Goal: Manage account settings

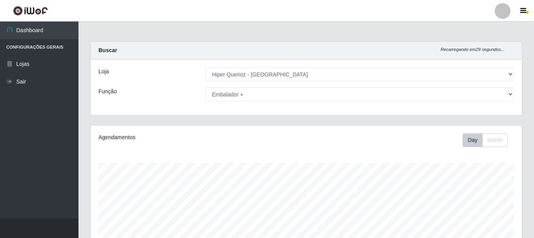
select select "513"
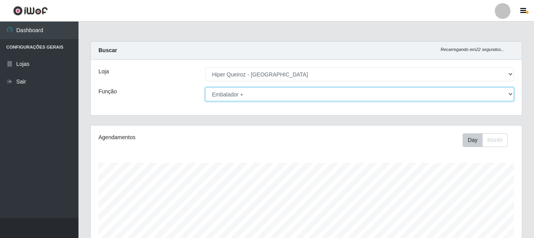
click at [276, 92] on select "[Selecione...] Embalador Embalador + Embalador ++" at bounding box center [359, 95] width 309 height 14
select select "1"
click at [205, 88] on select "[Selecione...] Embalador Embalador + Embalador ++" at bounding box center [359, 95] width 309 height 14
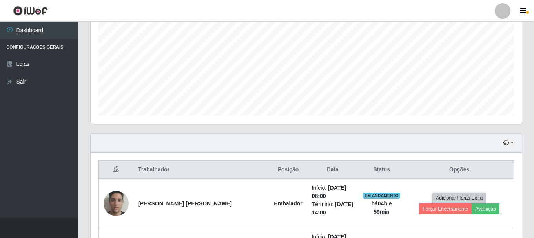
scroll to position [153, 0]
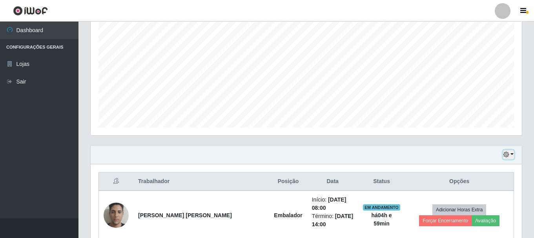
click at [509, 154] on icon "button" at bounding box center [506, 154] width 5 height 5
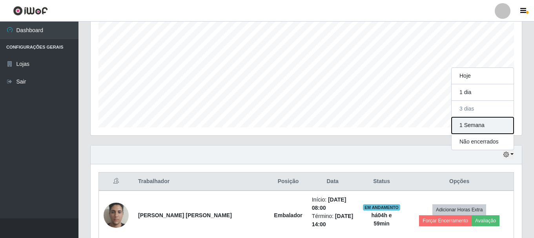
click at [484, 125] on button "1 Semana" at bounding box center [483, 125] width 62 height 16
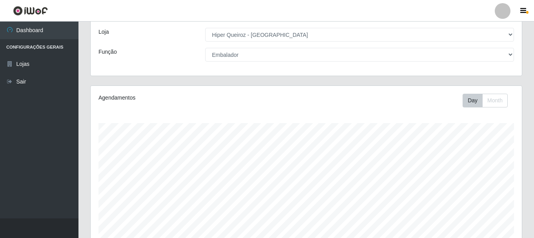
scroll to position [0, 0]
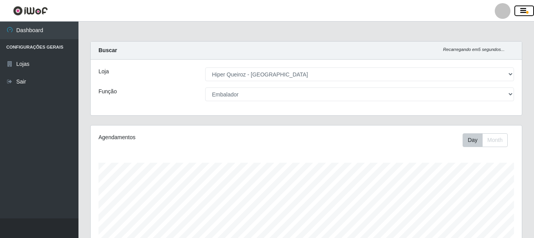
click at [519, 9] on button "button" at bounding box center [525, 10] width 20 height 11
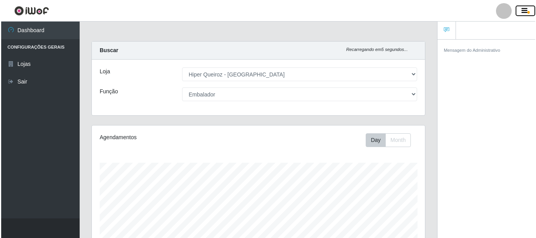
scroll to position [392289, 392119]
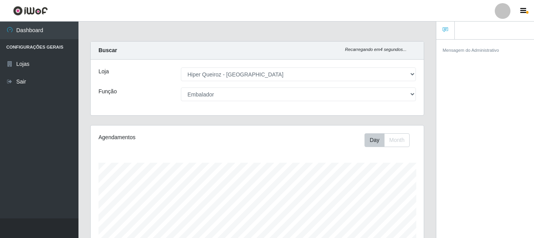
click at [496, 9] on div at bounding box center [503, 11] width 16 height 16
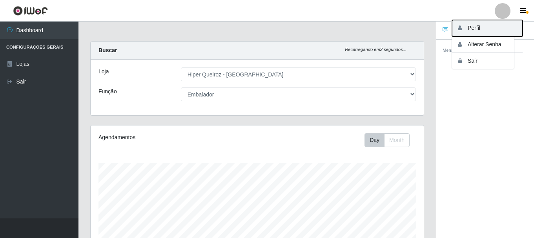
click at [480, 28] on button "Perfil" at bounding box center [487, 28] width 71 height 16
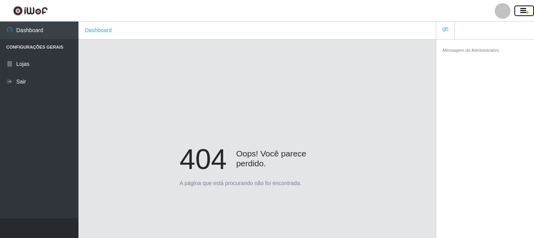
click at [520, 11] on icon "button" at bounding box center [523, 10] width 6 height 7
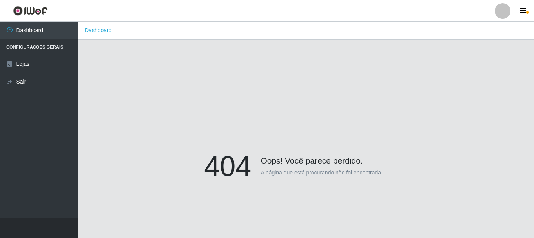
click at [497, 9] on div at bounding box center [503, 11] width 16 height 16
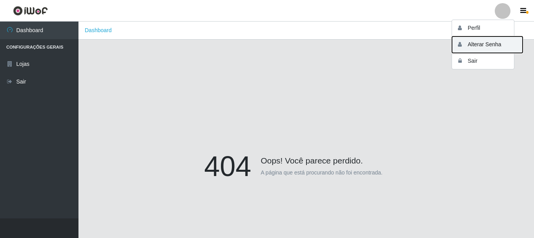
click at [487, 43] on button "Alterar Senha" at bounding box center [487, 44] width 71 height 16
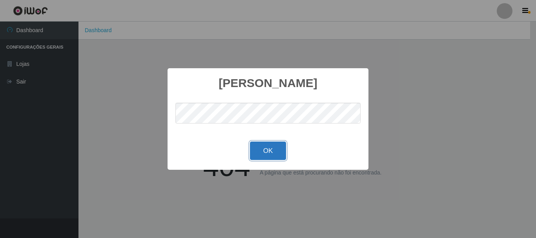
click at [262, 153] on button "OK" at bounding box center [268, 151] width 36 height 18
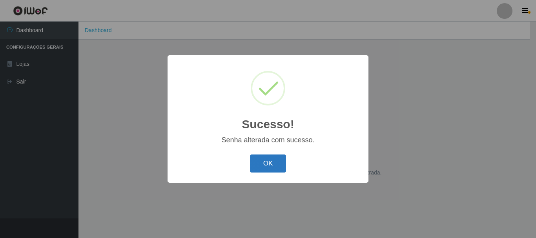
click at [271, 164] on button "OK" at bounding box center [268, 164] width 36 height 18
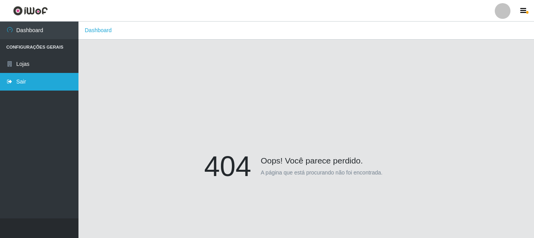
click at [10, 83] on icon at bounding box center [9, 81] width 7 height 5
